Goal: Task Accomplishment & Management: Manage account settings

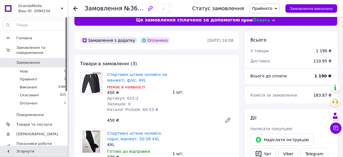
scroll to position [7, 0]
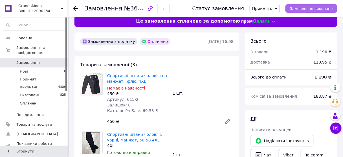
click at [312, 10] on span "Замовлення виконано" at bounding box center [311, 8] width 43 height 4
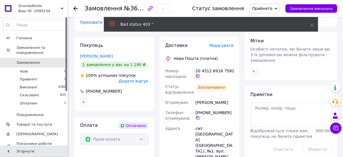
scroll to position [255, 0]
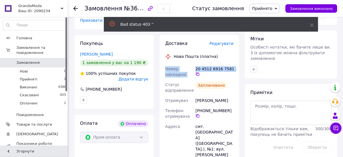
drag, startPoint x: 165, startPoint y: 63, endPoint x: 230, endPoint y: 60, distance: 65.0
click at [230, 64] on div "Номер накладної 20 4512 6916 7581   Статус відправлення Заплановано Отримувач […" at bounding box center [199, 146] width 71 height 165
click at [230, 64] on div "20 4512 6916 7581" at bounding box center [214, 72] width 40 height 16
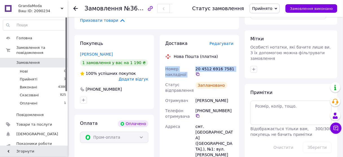
drag, startPoint x: 234, startPoint y: 61, endPoint x: 161, endPoint y: 65, distance: 72.4
click at [161, 65] on div "Доставка Редагувати Нова Пошта (платна) Номер накладної 20 4512 6916 7581   Ста…" at bounding box center [200, 142] width 80 height 215
copy div "Номер накладної 20 4512 6916 7581"
click at [189, 73] on div "Номер накладної" at bounding box center [179, 72] width 30 height 16
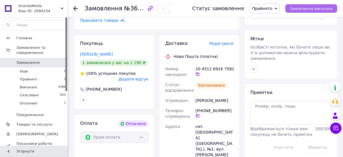
click at [307, 7] on span "Замовлення виконано" at bounding box center [311, 8] width 43 height 4
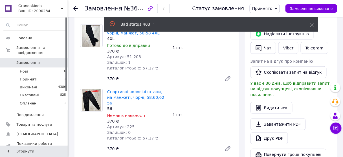
scroll to position [97, 0]
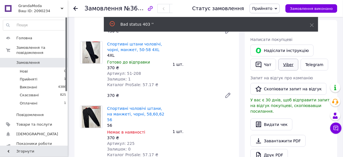
click at [289, 62] on link "Viber" at bounding box center [289, 65] width 20 height 12
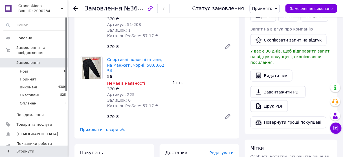
scroll to position [142, 0]
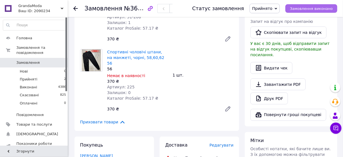
click at [301, 10] on span "Замовлення виконано" at bounding box center [311, 8] width 43 height 4
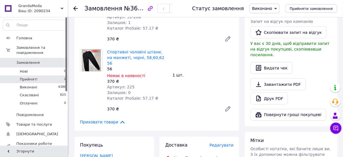
click at [25, 77] on span "Прийняті" at bounding box center [29, 79] width 18 height 5
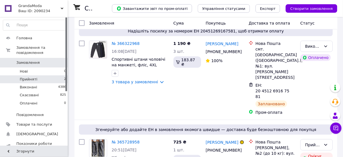
scroll to position [58, 0]
